Goal: Navigation & Orientation: Find specific page/section

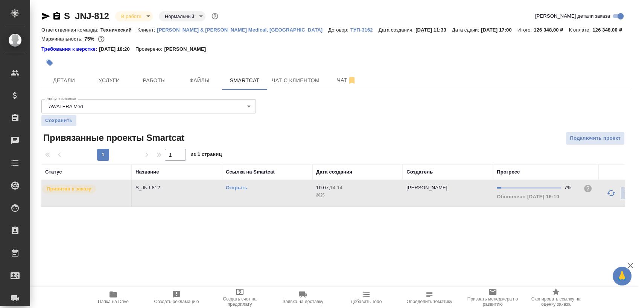
click at [115, 303] on span "Папка на Drive" at bounding box center [113, 301] width 31 height 5
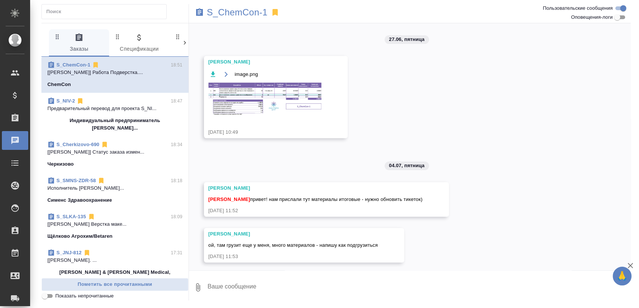
scroll to position [978, 0]
